Goal: Task Accomplishment & Management: Use online tool/utility

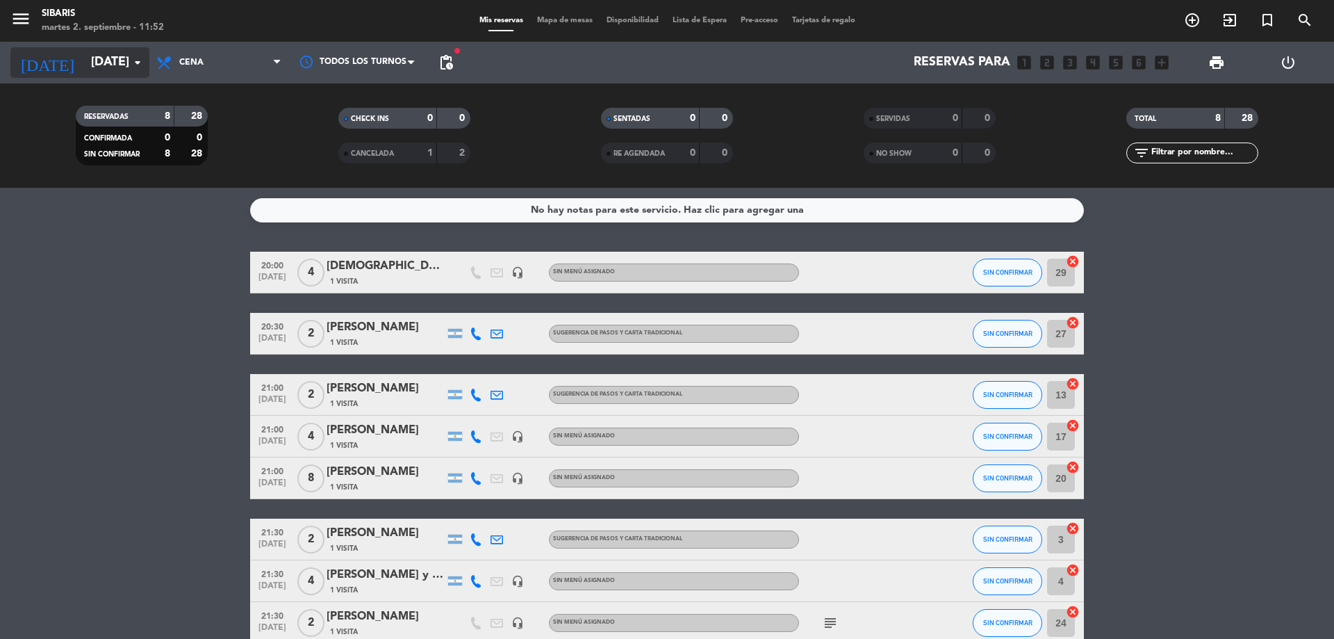
click at [139, 61] on icon "arrow_drop_down" at bounding box center [137, 62] width 17 height 17
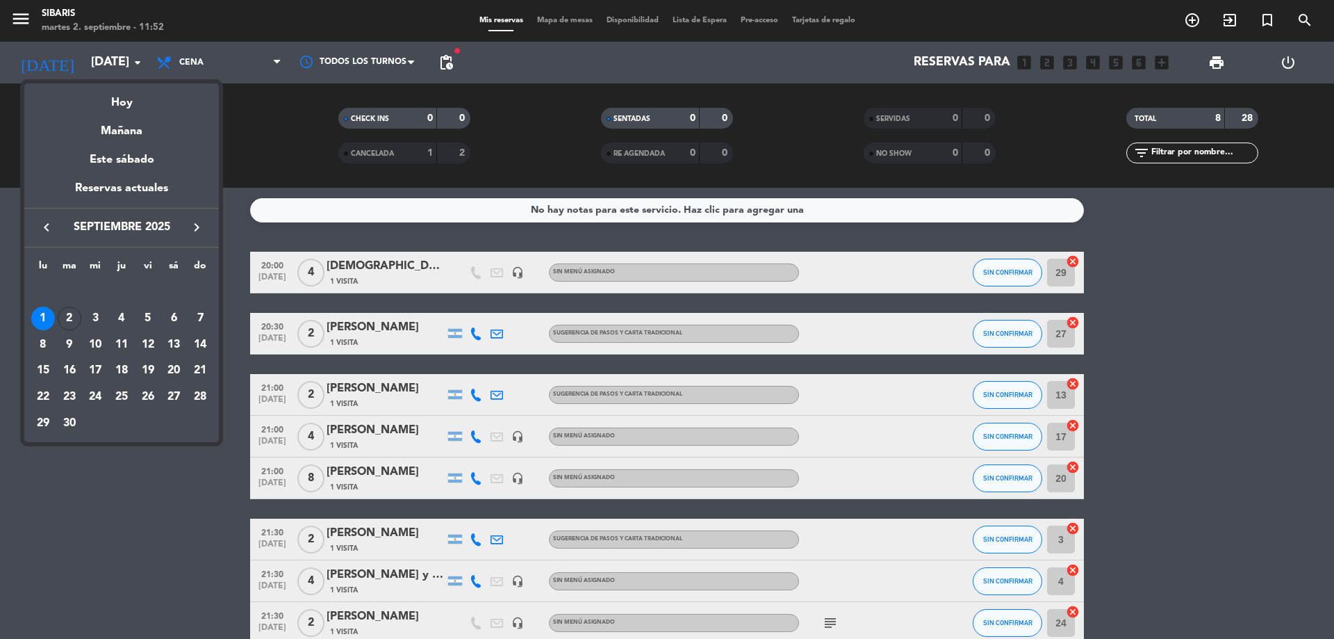
click at [115, 516] on div at bounding box center [667, 319] width 1334 height 639
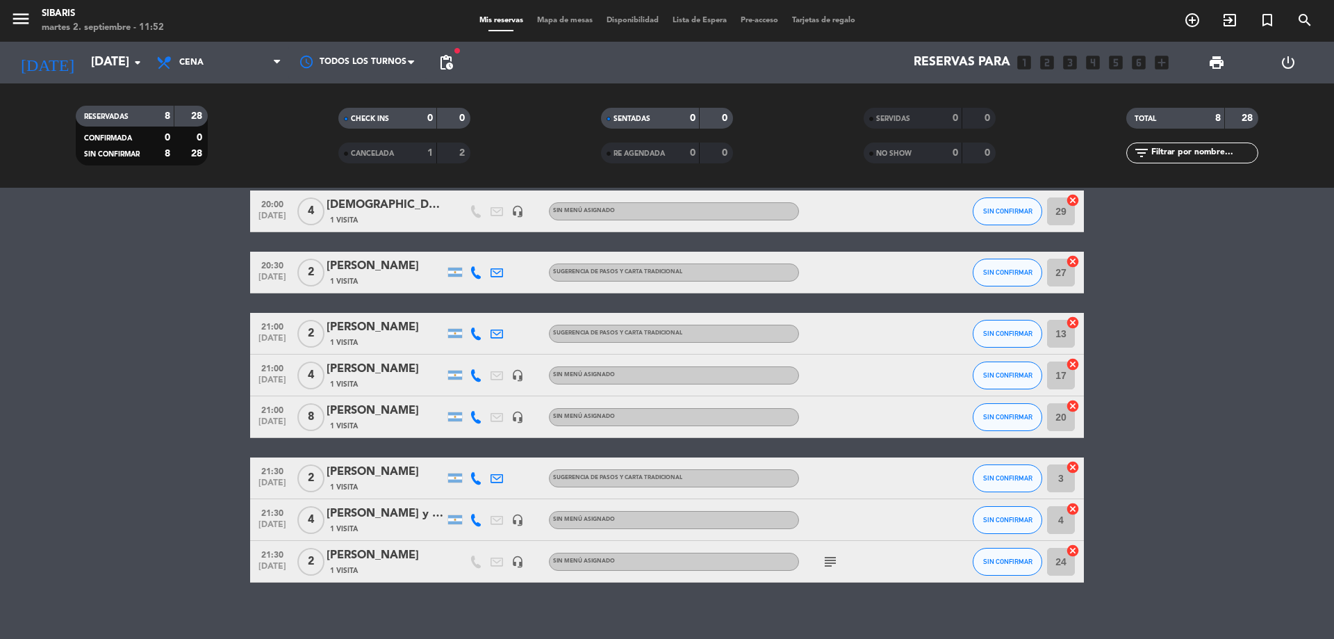
scroll to position [74, 0]
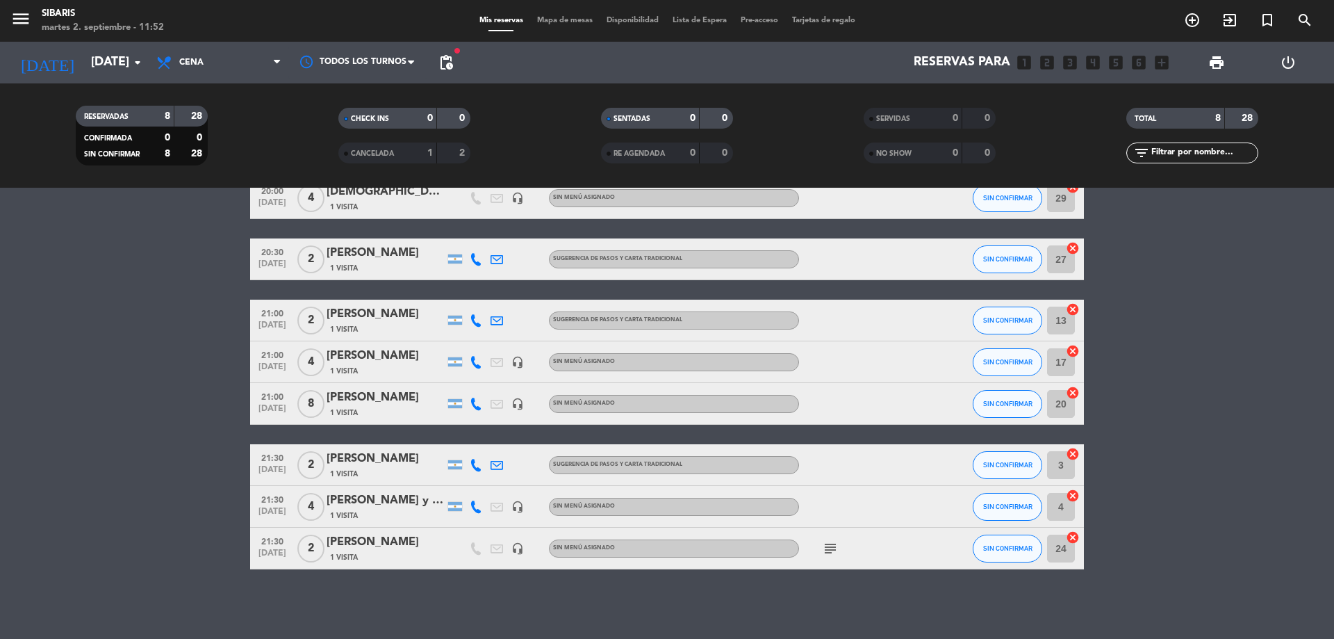
drag, startPoint x: 176, startPoint y: 431, endPoint x: 172, endPoint y: 477, distance: 46.1
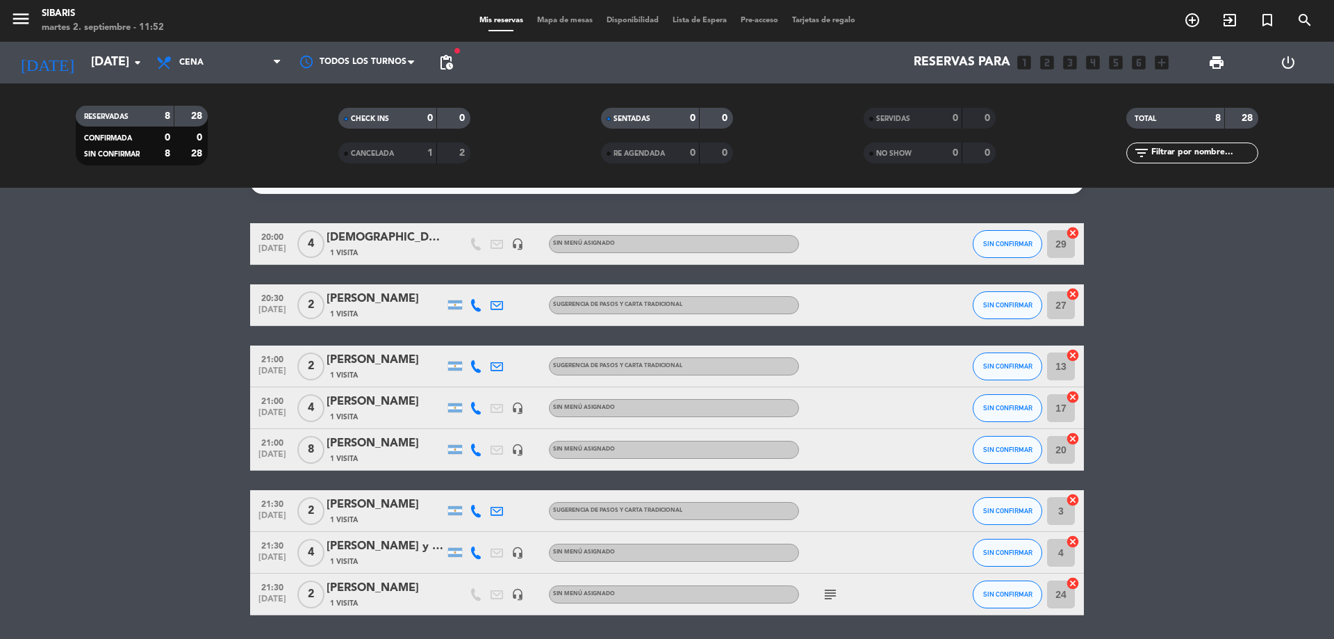
scroll to position [0, 0]
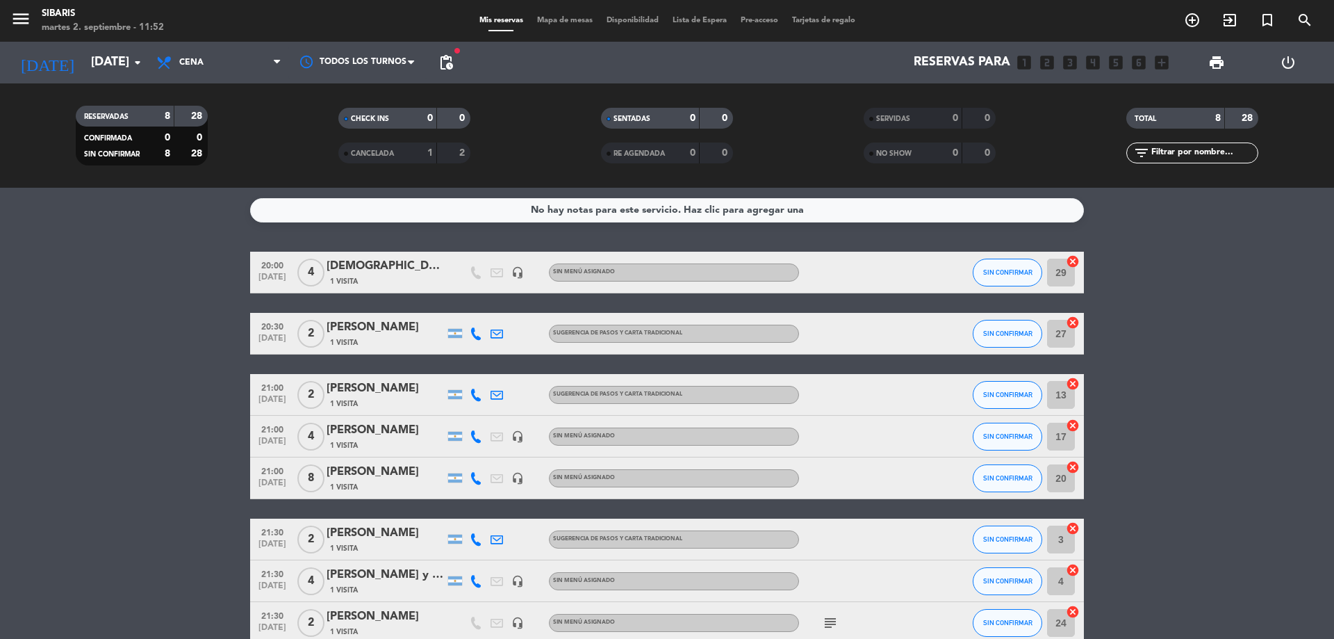
drag, startPoint x: 218, startPoint y: 484, endPoint x: 216, endPoint y: 402, distance: 82.7
click at [252, 54] on span "Cena" at bounding box center [218, 62] width 139 height 31
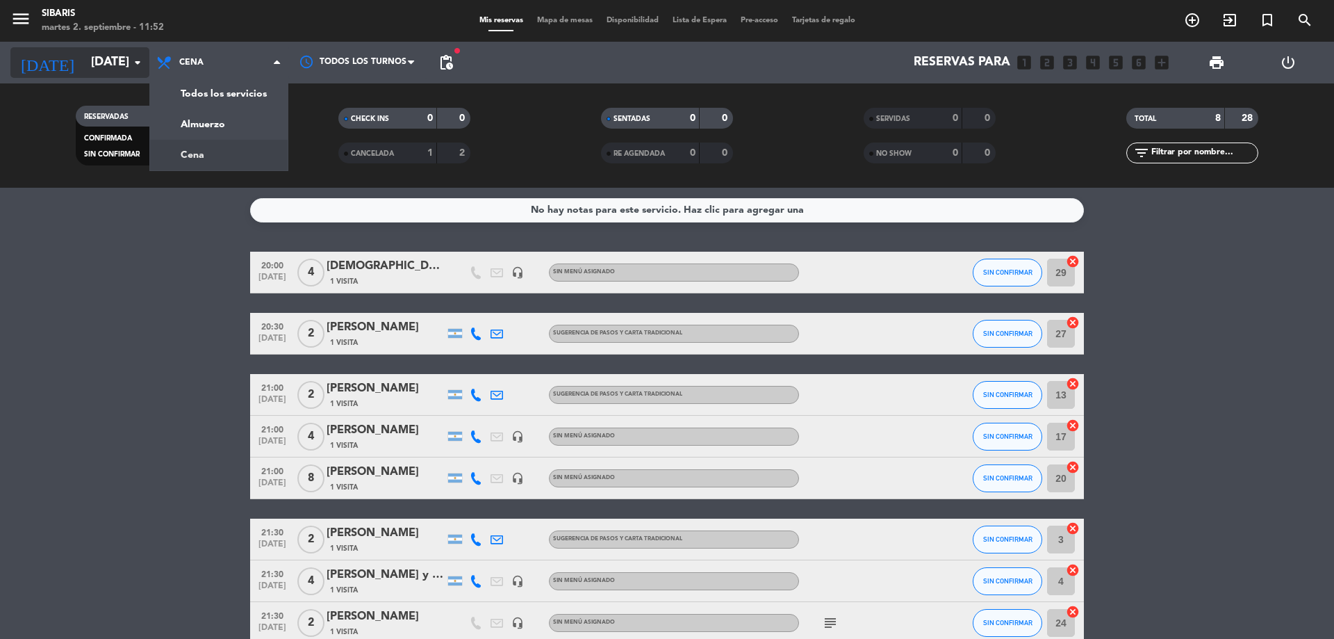
click at [108, 63] on input "[DATE]" at bounding box center [164, 63] width 161 height 28
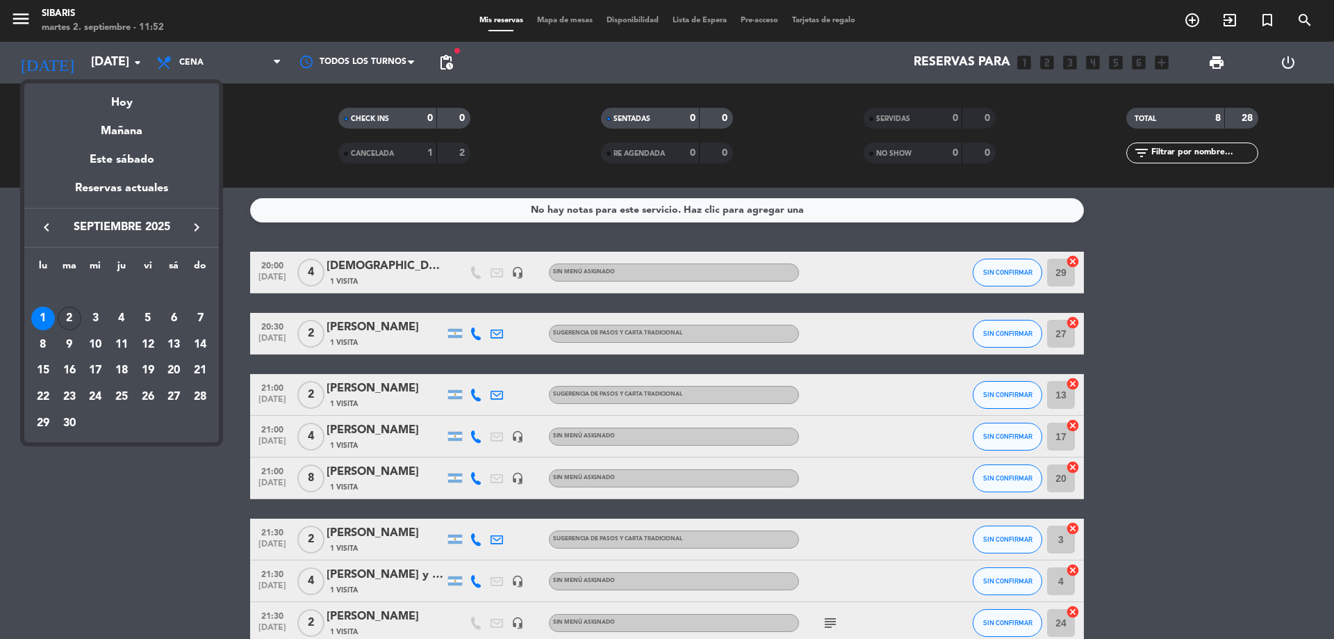
click at [76, 322] on div "2" at bounding box center [70, 318] width 24 height 24
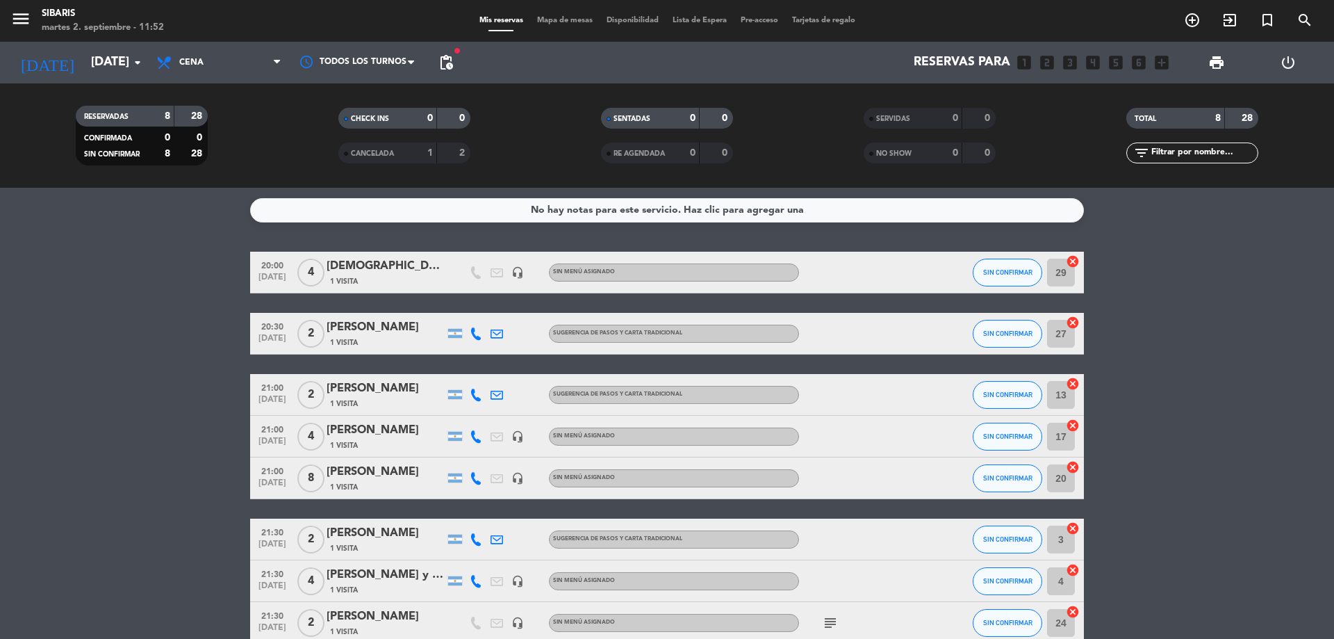
type input "[DATE]"
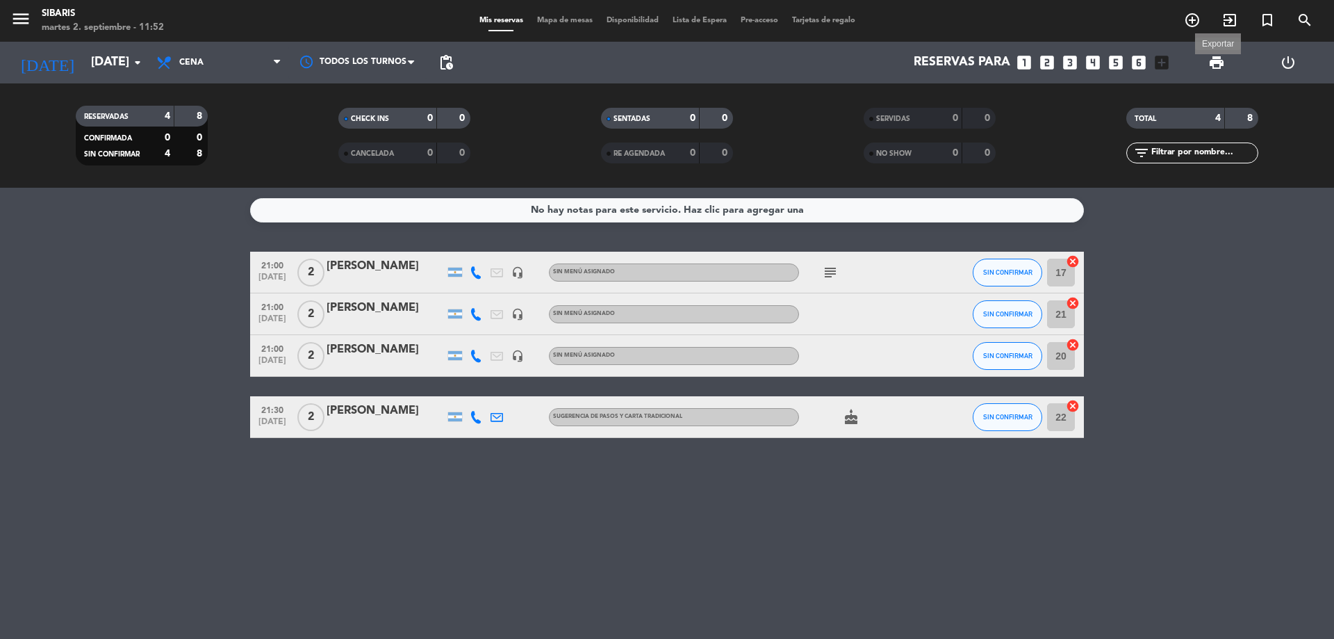
click at [1213, 65] on span "print" at bounding box center [1217, 62] width 17 height 17
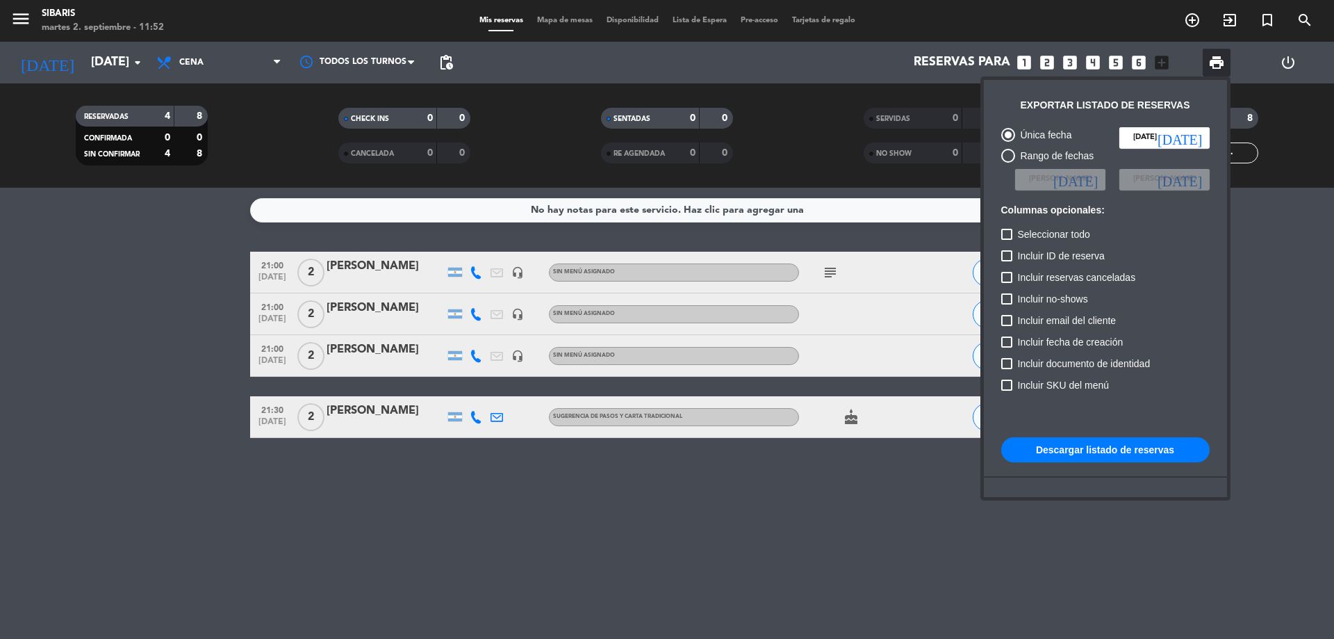
click at [1122, 454] on button "Descargar listado de reservas" at bounding box center [1105, 449] width 208 height 25
click at [204, 57] on div at bounding box center [667, 319] width 1334 height 639
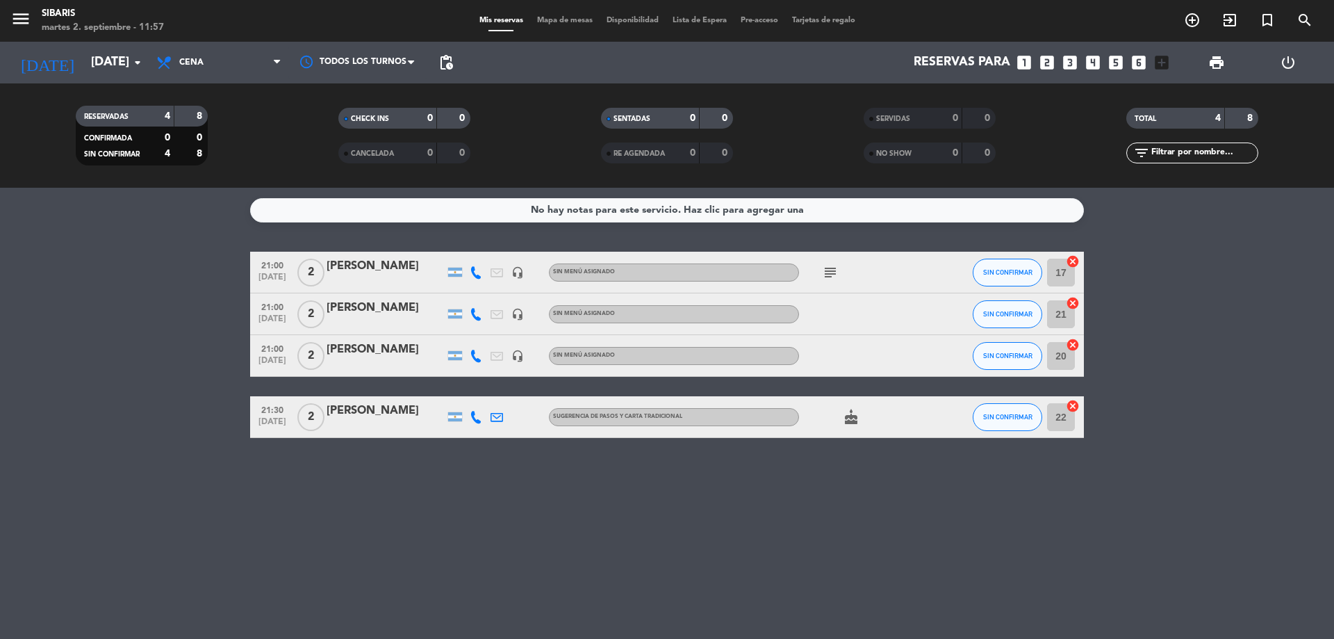
click at [204, 57] on span "Cena" at bounding box center [218, 62] width 139 height 31
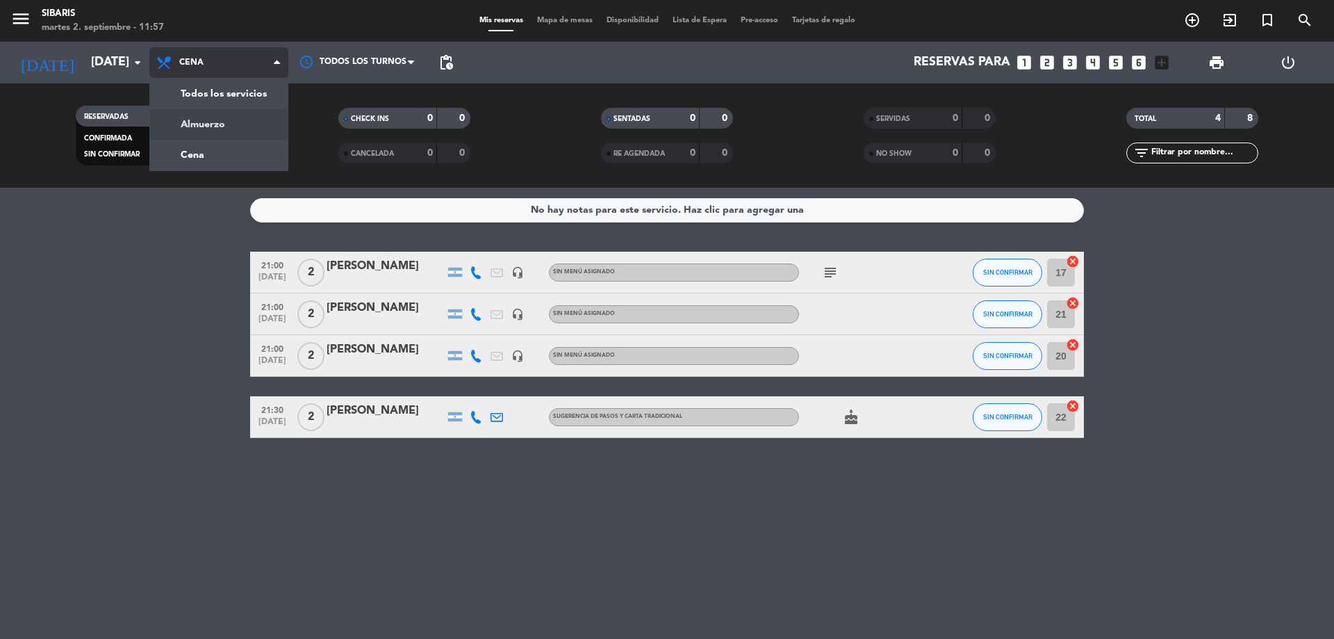
click at [220, 117] on div "menu sibaris [DATE] 2. septiembre - 11:57 Mis reservas Mapa de mesas Disponibil…" at bounding box center [667, 94] width 1334 height 188
